Goal: Information Seeking & Learning: Learn about a topic

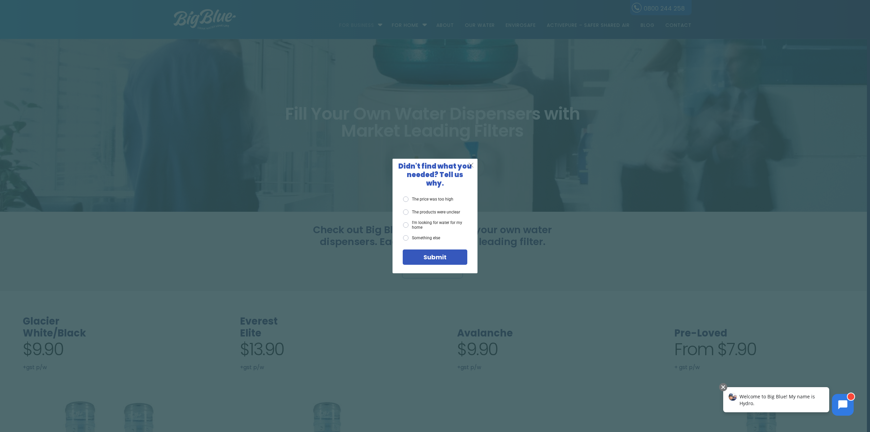
click at [471, 169] on span "X" at bounding box center [471, 165] width 6 height 8
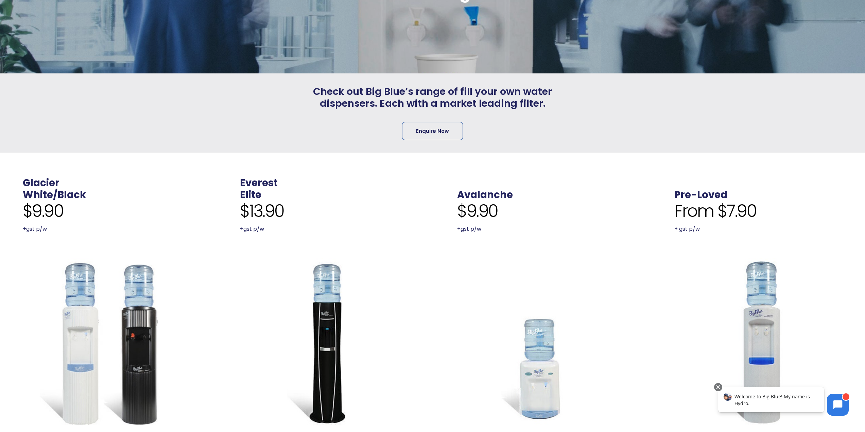
scroll to position [13, 0]
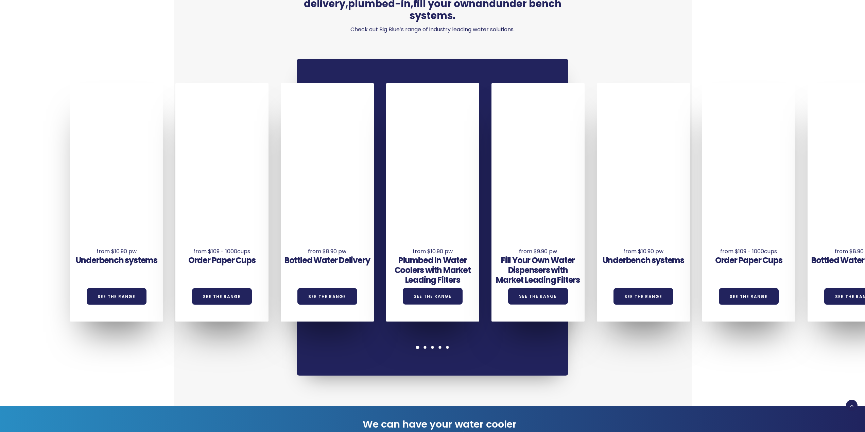
scroll to position [589, 0]
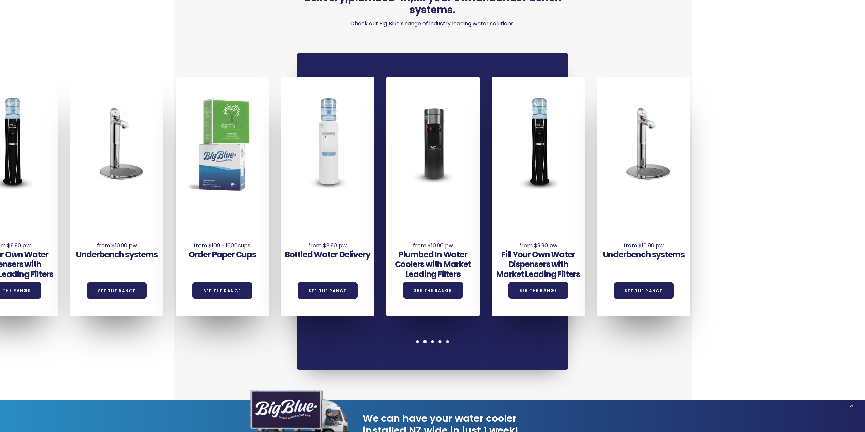
drag, startPoint x: 801, startPoint y: 195, endPoint x: 380, endPoint y: 236, distance: 423.1
click at [380, 236] on div "Bottled Water Delivery See the Range" at bounding box center [333, 196] width 105 height 239
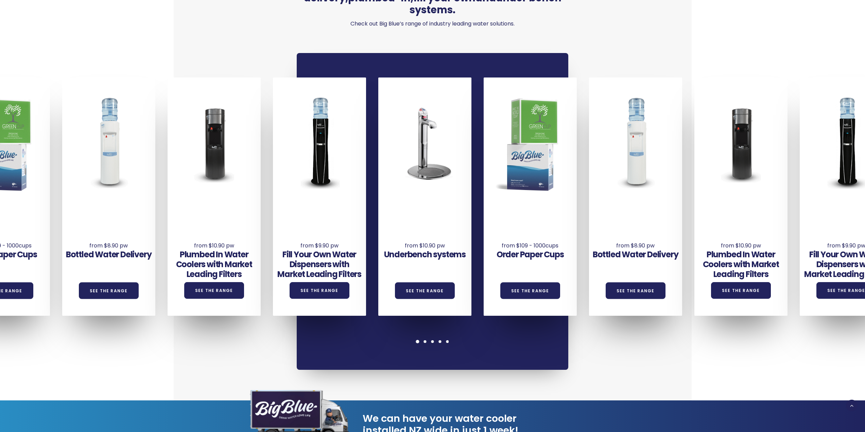
drag, startPoint x: 584, startPoint y: 207, endPoint x: 320, endPoint y: 252, distance: 267.6
click at [319, 253] on div "Underbench systems See the Range Order Paper Cups See the Range Bottled Water D…" at bounding box center [431, 196] width 1264 height 239
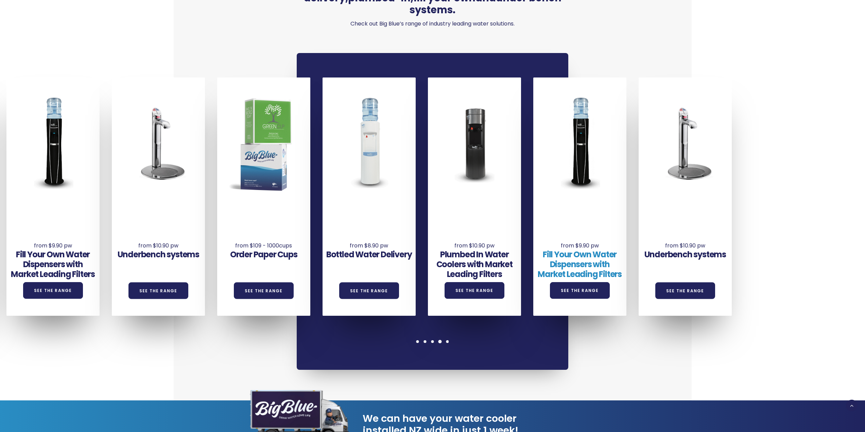
drag, startPoint x: 734, startPoint y: 213, endPoint x: 558, endPoint y: 240, distance: 178.7
click at [558, 240] on div "Fill Your Own Water Dispensers with Market Leading Filters See the Range" at bounding box center [579, 252] width 93 height 94
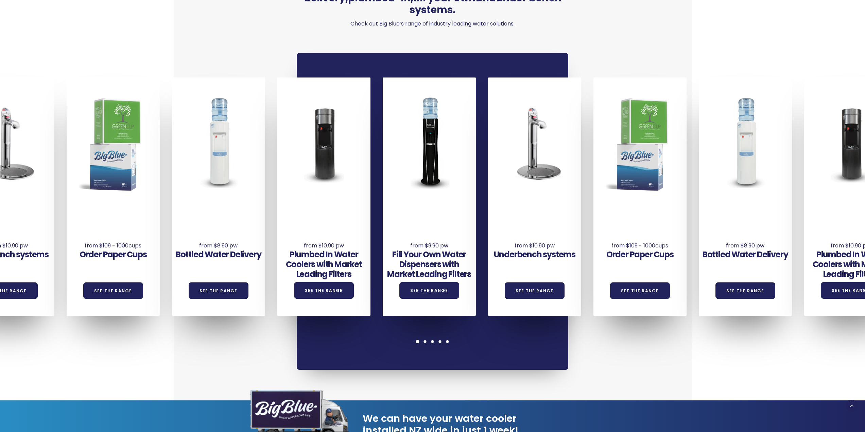
drag, startPoint x: 672, startPoint y: 215, endPoint x: 563, endPoint y: 236, distance: 110.6
click at [563, 236] on div "Underbench systems See the Range Order Paper Cups See the Range Bottled Water D…" at bounding box center [541, 196] width 1264 height 239
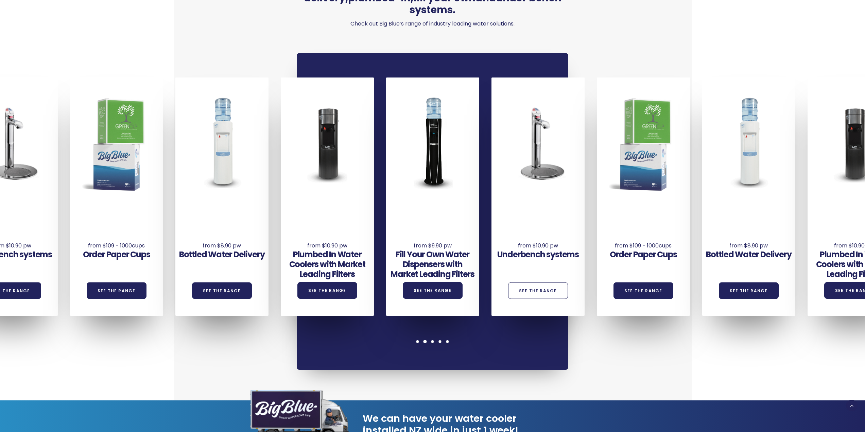
click at [549, 282] on link "See the Range" at bounding box center [538, 290] width 60 height 17
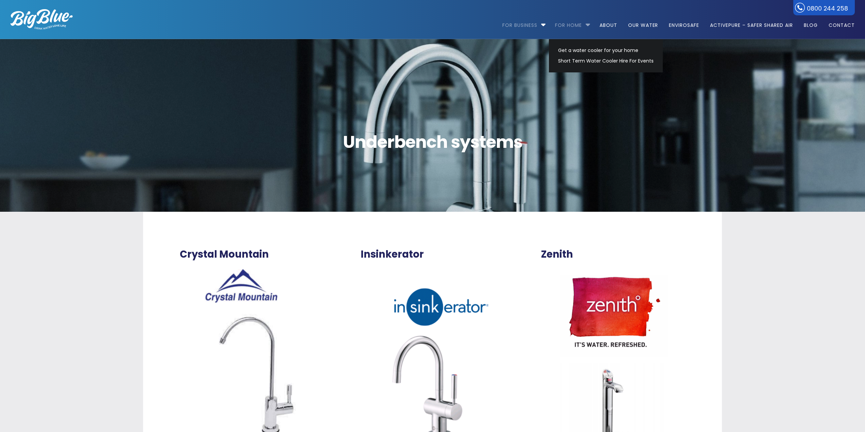
click at [582, 24] on link "For Home" at bounding box center [568, 22] width 36 height 44
click at [585, 61] on link "Short Term Water Cooler Hire For Events" at bounding box center [606, 61] width 102 height 11
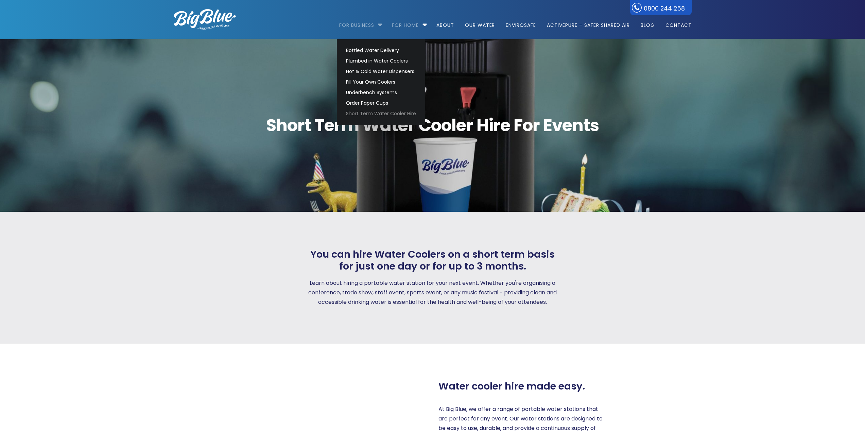
click at [364, 27] on link "For Business" at bounding box center [359, 22] width 40 height 44
click at [385, 62] on link "Plumbed in Water Coolers" at bounding box center [381, 61] width 76 height 11
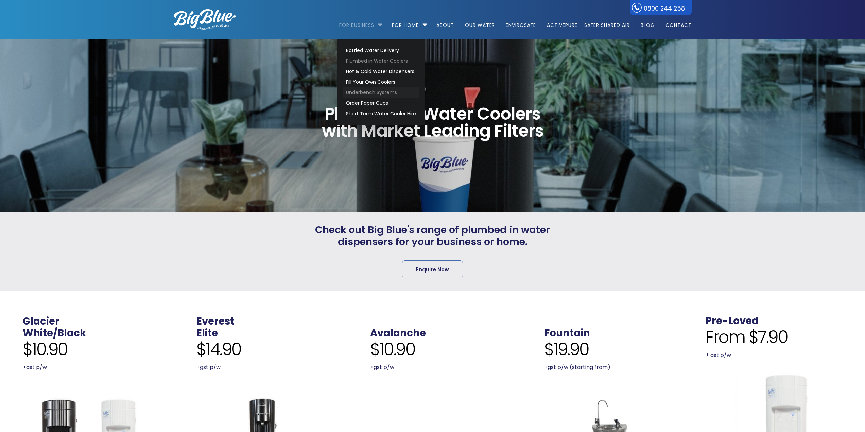
click at [386, 91] on link "Underbench Systems" at bounding box center [381, 92] width 76 height 11
